Goal: Navigation & Orientation: Find specific page/section

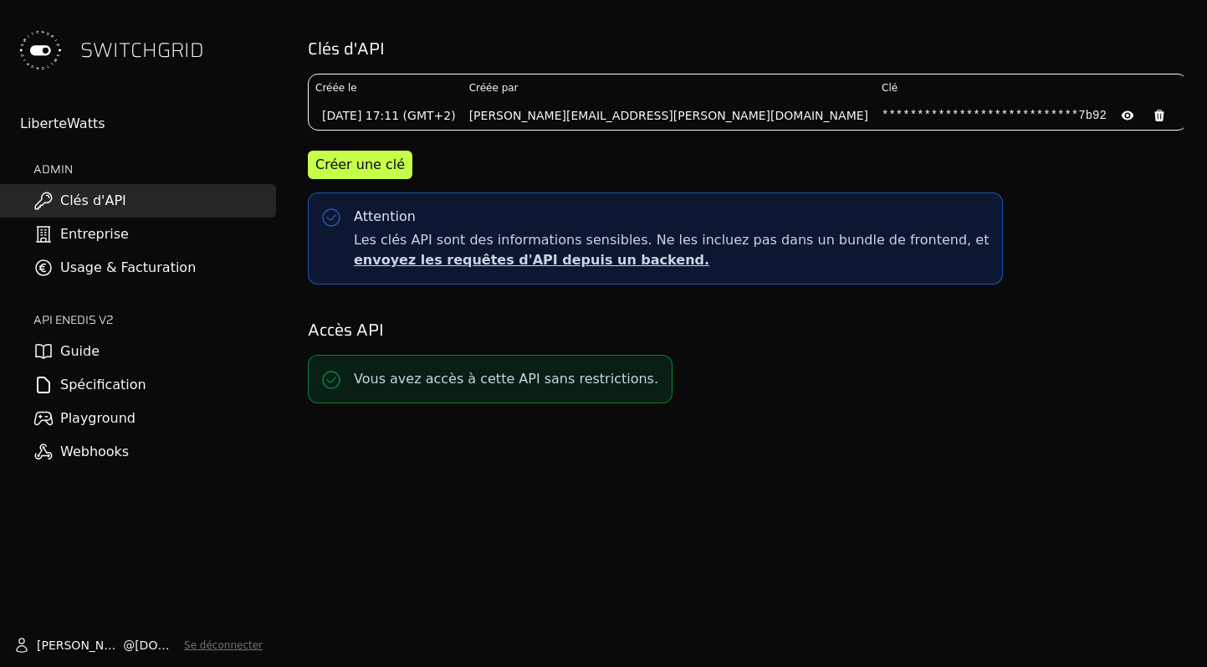
click at [78, 417] on link "Playground" at bounding box center [138, 417] width 276 height 33
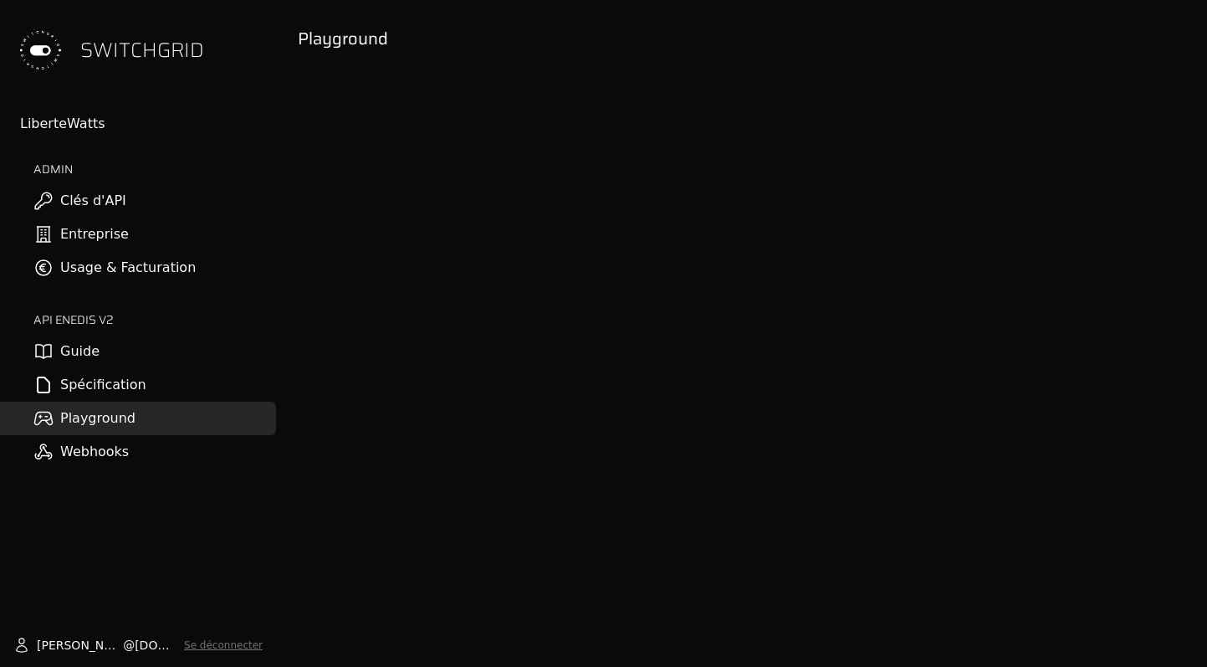
click at [96, 354] on link "Guide" at bounding box center [138, 351] width 276 height 33
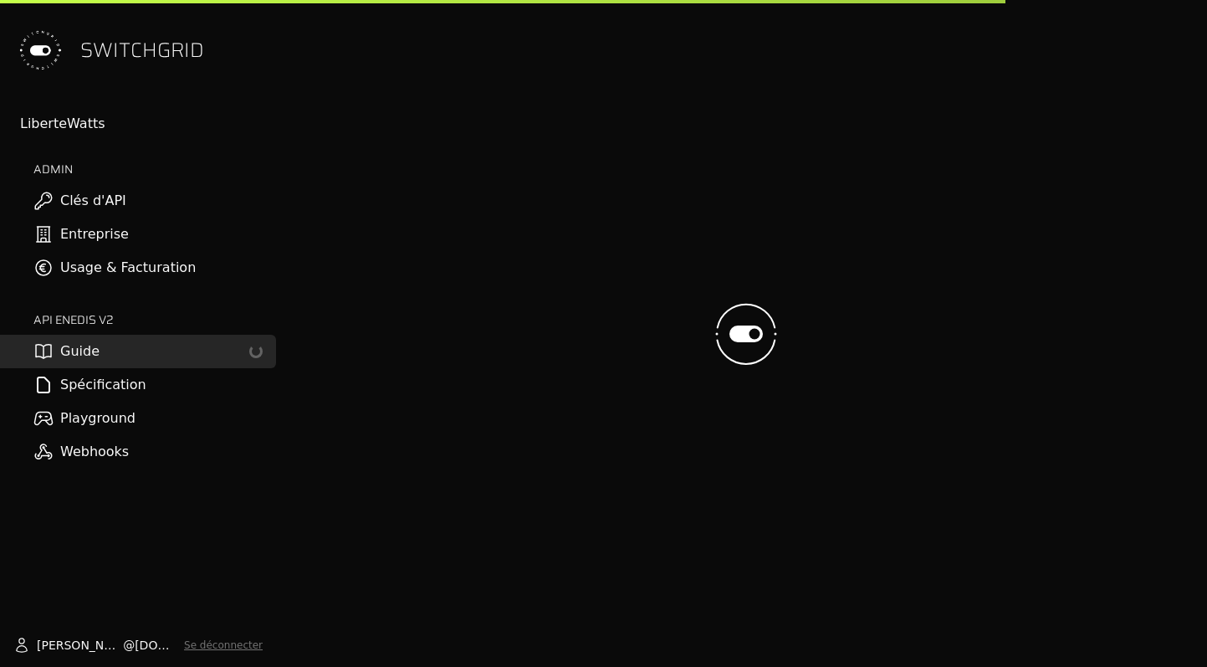
click at [99, 264] on link "Usage & Facturation" at bounding box center [138, 267] width 276 height 33
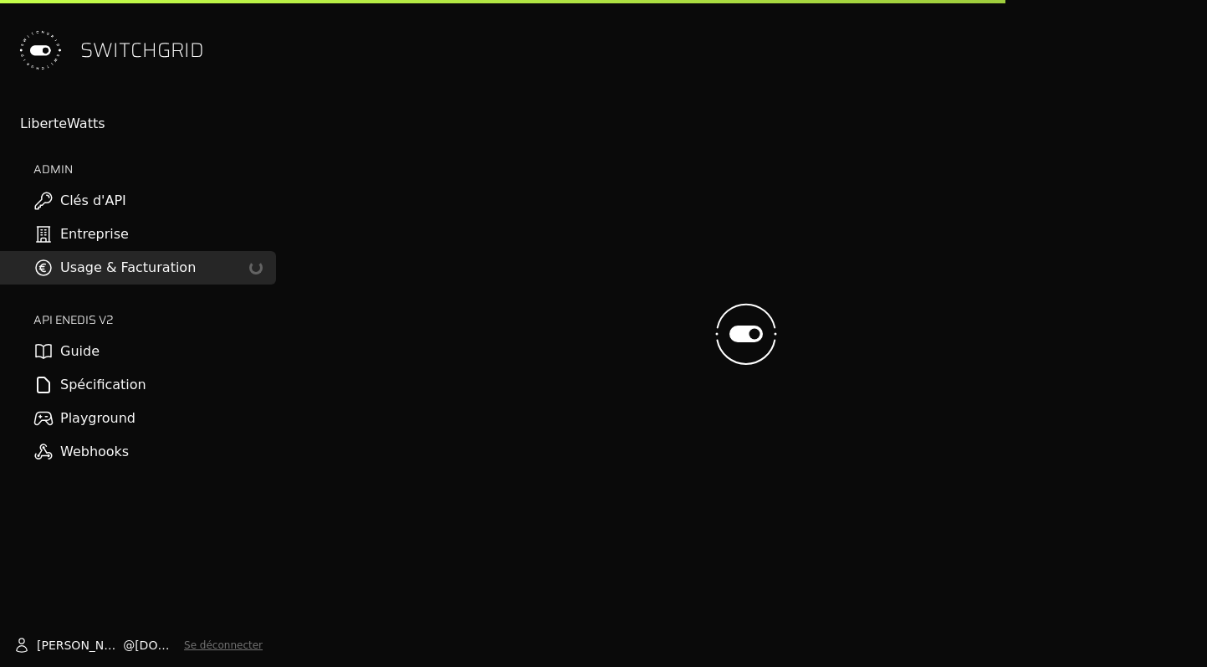
click at [89, 223] on link "Entreprise" at bounding box center [138, 233] width 276 height 33
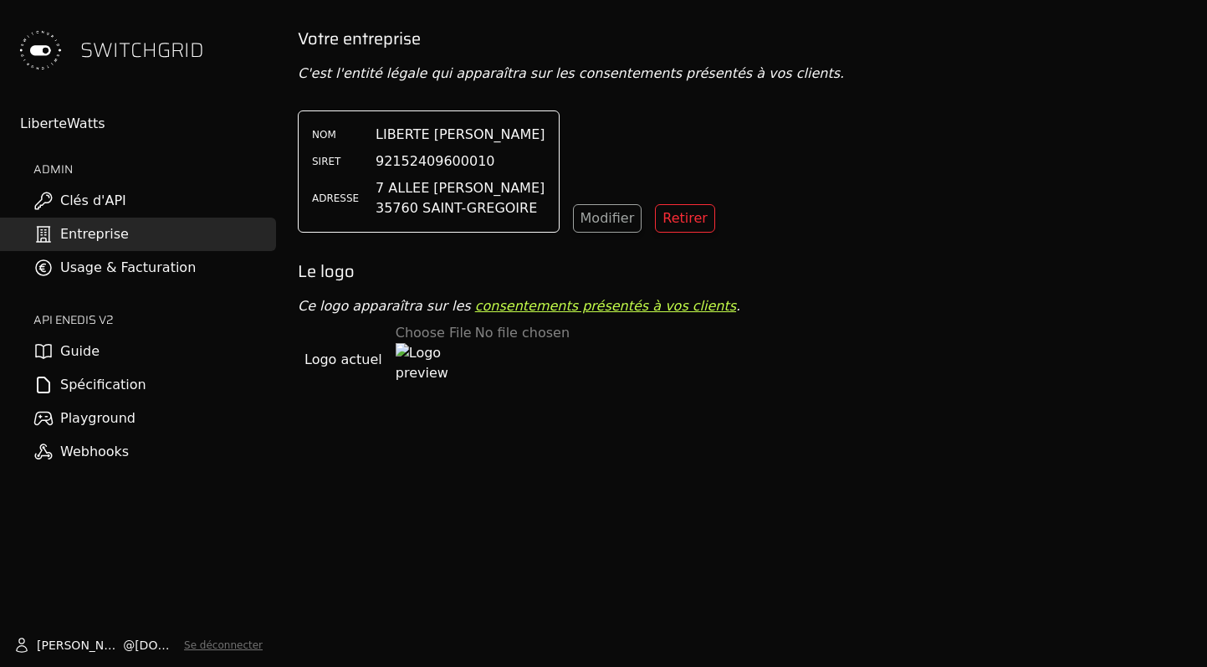
click at [118, 205] on link "Clés d'API" at bounding box center [138, 200] width 276 height 33
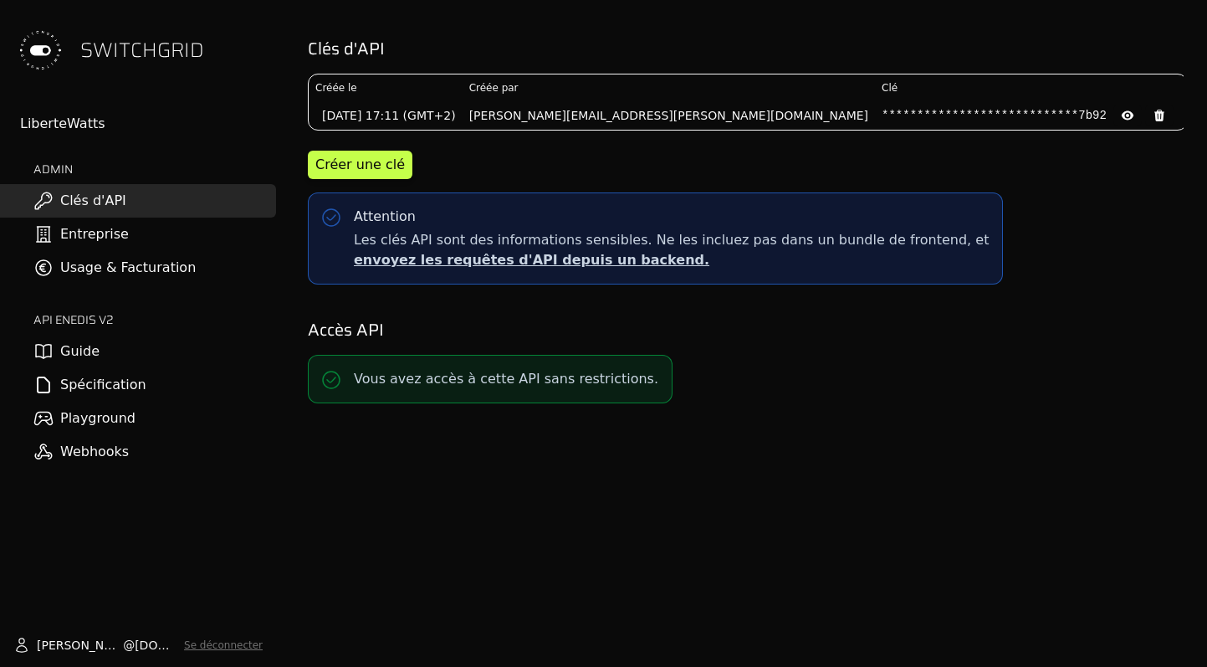
click at [87, 417] on link "Playground" at bounding box center [138, 417] width 276 height 33
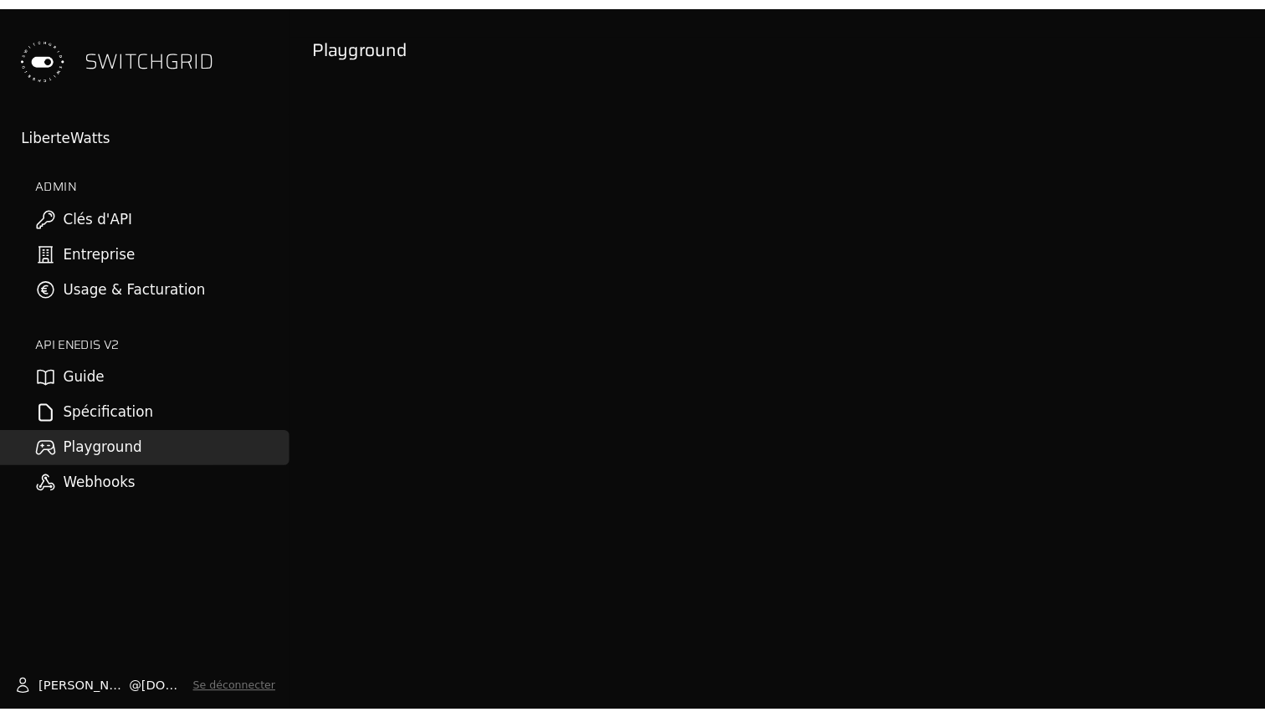
scroll to position [64, 0]
